Goal: Task Accomplishment & Management: Use online tool/utility

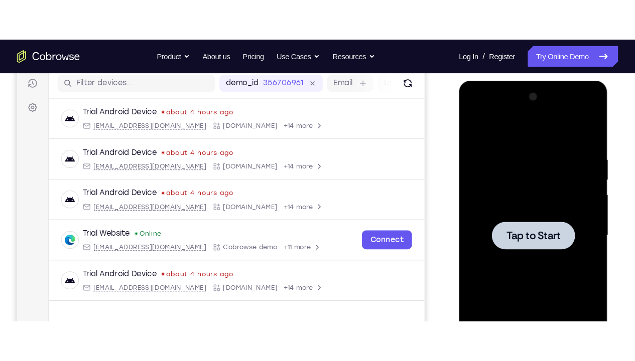
scroll to position [127, 0]
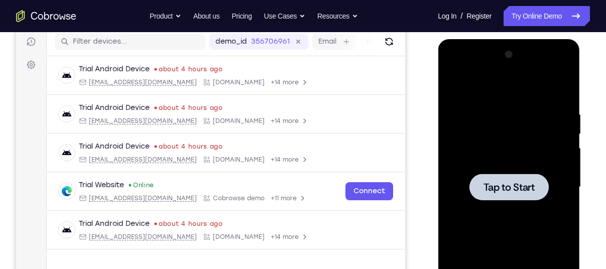
click at [503, 110] on div at bounding box center [508, 187] width 127 height 281
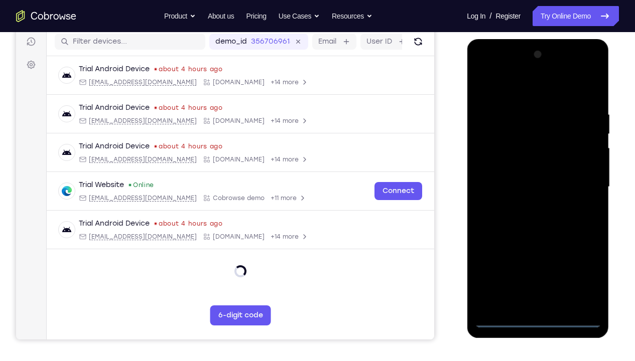
click at [539, 269] on div at bounding box center [537, 187] width 127 height 281
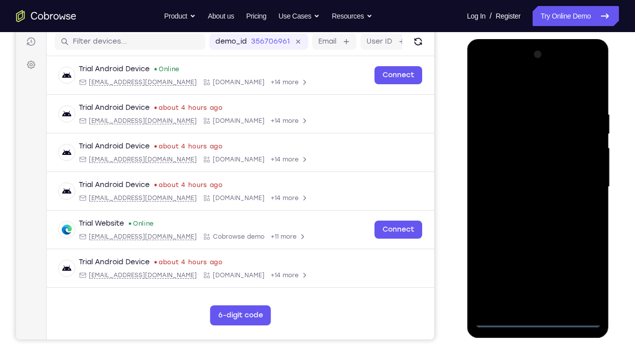
click at [581, 269] on div at bounding box center [537, 187] width 127 height 281
click at [508, 85] on div at bounding box center [537, 187] width 127 height 281
click at [583, 184] on div at bounding box center [537, 187] width 127 height 281
click at [524, 207] on div at bounding box center [537, 187] width 127 height 281
click at [519, 175] on div at bounding box center [537, 187] width 127 height 281
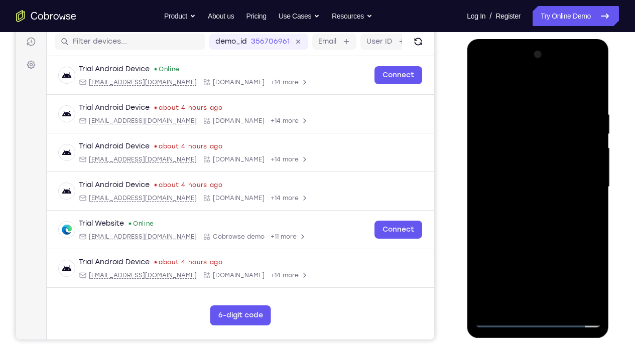
click at [522, 159] on div at bounding box center [537, 187] width 127 height 281
click at [533, 186] on div at bounding box center [537, 187] width 127 height 281
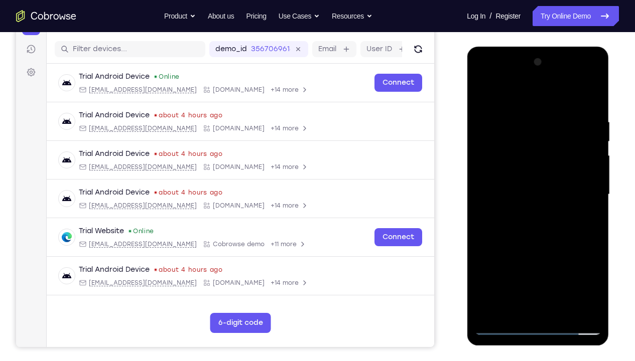
scroll to position [121, 0]
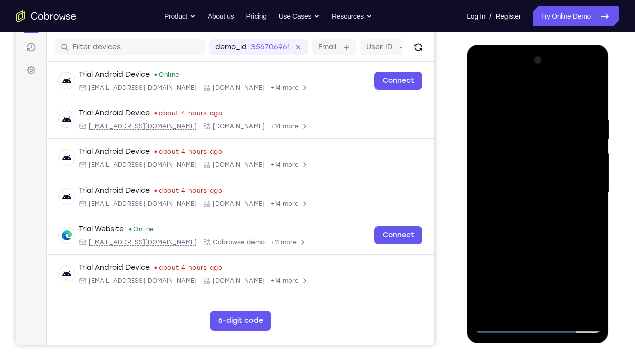
click at [593, 103] on div at bounding box center [537, 192] width 127 height 281
click at [591, 105] on div at bounding box center [537, 192] width 127 height 281
click at [595, 269] on div at bounding box center [537, 192] width 127 height 281
click at [521, 114] on div at bounding box center [537, 192] width 127 height 281
click at [484, 198] on div at bounding box center [537, 192] width 127 height 281
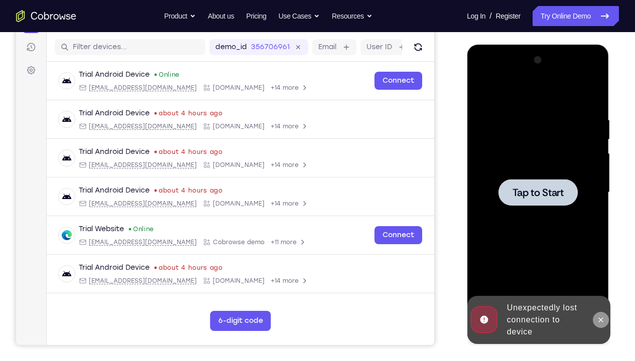
click at [602, 269] on button at bounding box center [600, 320] width 16 height 16
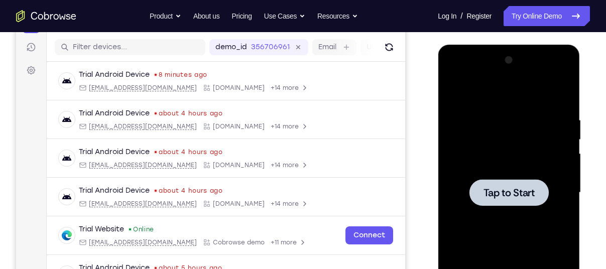
click at [477, 132] on div at bounding box center [508, 192] width 127 height 281
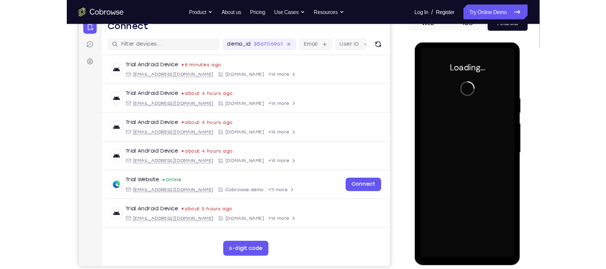
scroll to position [110, 0]
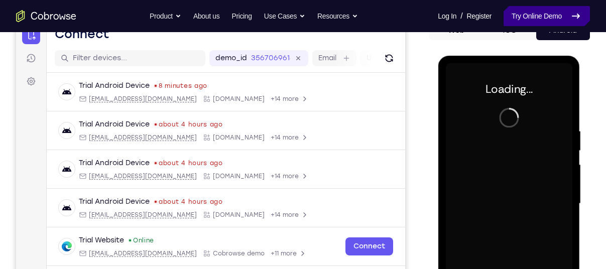
click at [518, 15] on link "Try Online Demo" at bounding box center [546, 16] width 86 height 20
